Goal: Task Accomplishment & Management: Manage account settings

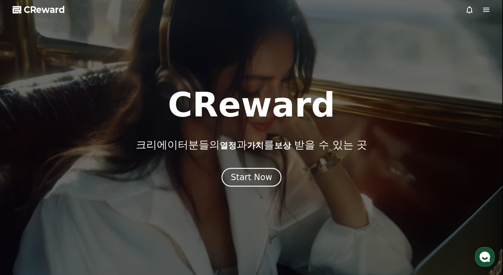
click at [488, 6] on icon at bounding box center [486, 10] width 8 height 8
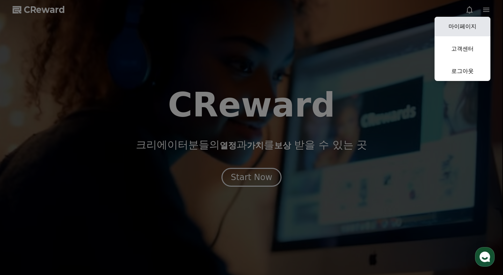
click at [461, 24] on link "마이페이지" at bounding box center [463, 27] width 56 height 20
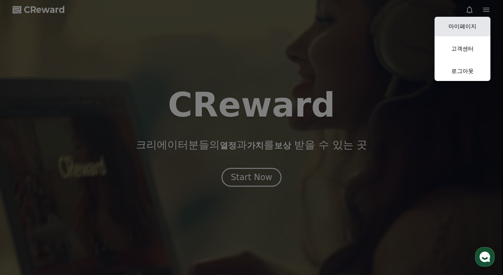
select select "**********"
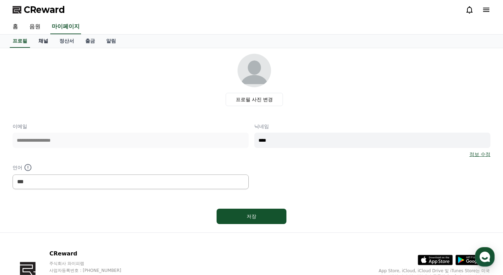
click at [38, 44] on link "채널" at bounding box center [43, 41] width 21 height 13
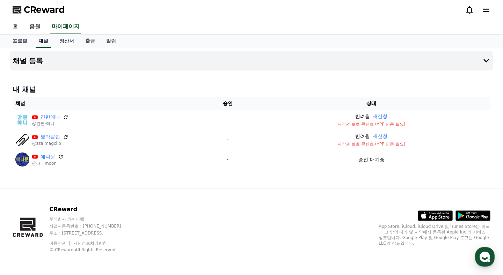
click at [38, 43] on link "채널" at bounding box center [43, 41] width 15 height 13
click at [35, 30] on link "음원" at bounding box center [35, 27] width 22 height 15
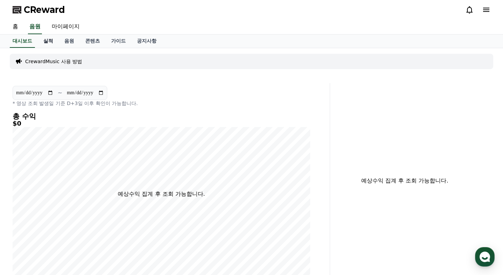
click at [42, 40] on link "실적" at bounding box center [48, 41] width 21 height 13
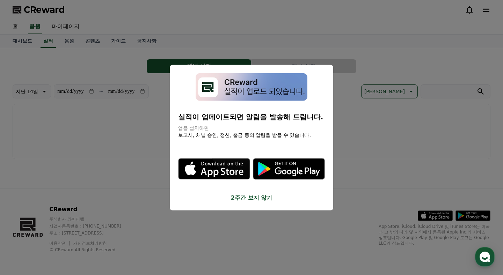
click at [238, 194] on button "2주간 보지 않기" at bounding box center [251, 198] width 147 height 8
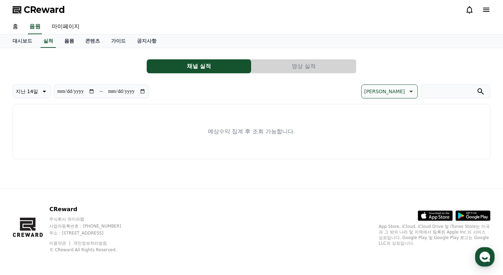
click at [61, 39] on link "음원" at bounding box center [69, 41] width 21 height 13
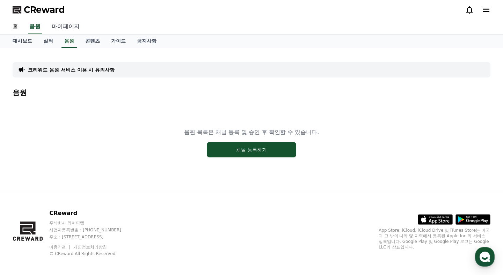
click at [56, 26] on link "마이페이지" at bounding box center [65, 27] width 39 height 15
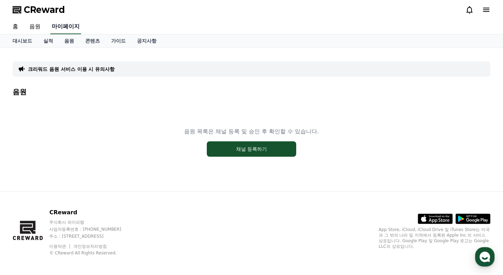
select select "**********"
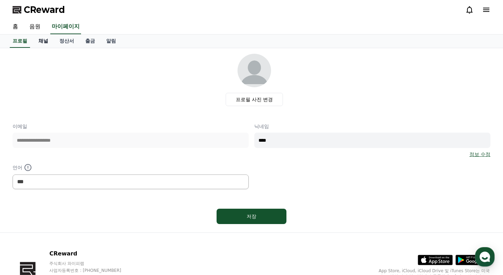
click at [44, 42] on link "채널" at bounding box center [43, 41] width 21 height 13
